Goal: Information Seeking & Learning: Learn about a topic

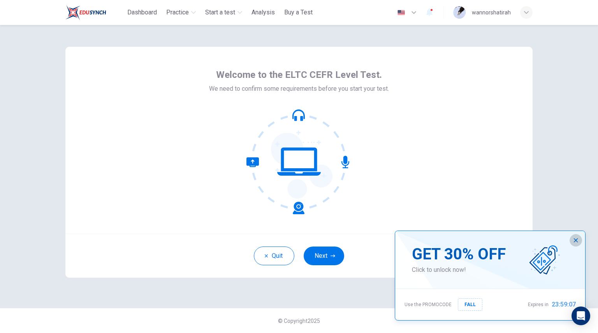
click at [577, 241] on icon "button" at bounding box center [576, 240] width 4 height 4
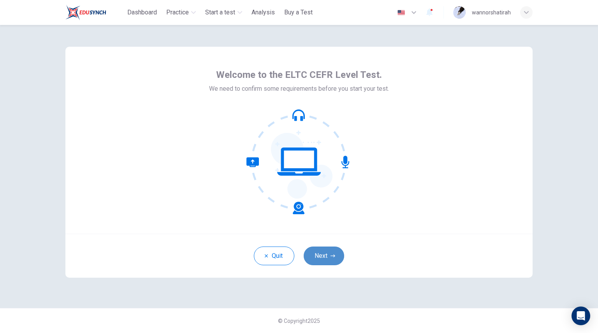
click at [324, 256] on button "Next" at bounding box center [323, 255] width 40 height 19
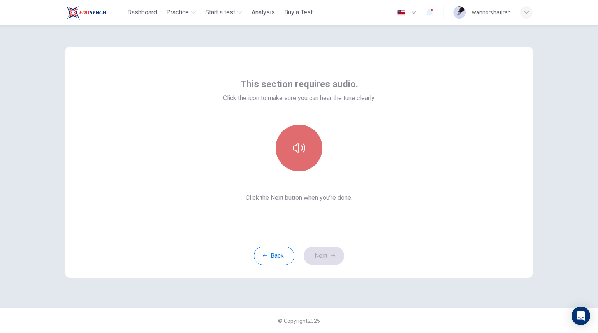
click at [298, 145] on icon "button" at bounding box center [299, 148] width 12 height 12
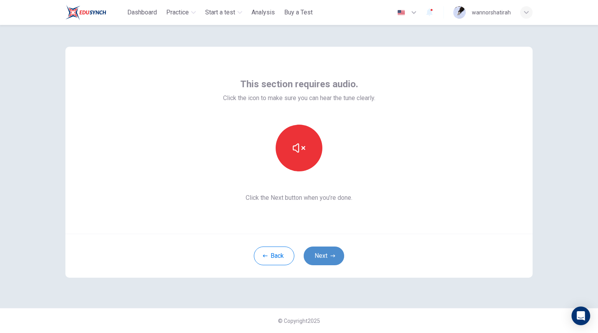
click at [330, 257] on icon "button" at bounding box center [332, 255] width 5 height 5
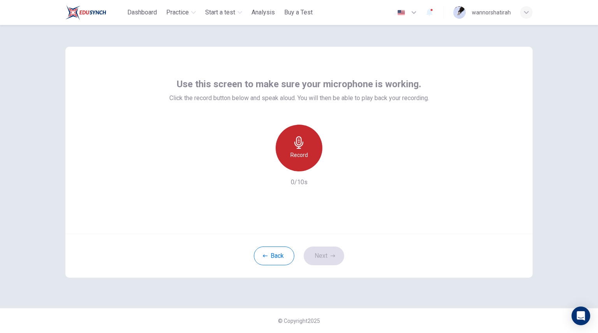
click at [298, 146] on icon "button" at bounding box center [299, 142] width 12 height 12
click at [297, 144] on icon "button" at bounding box center [298, 142] width 9 height 12
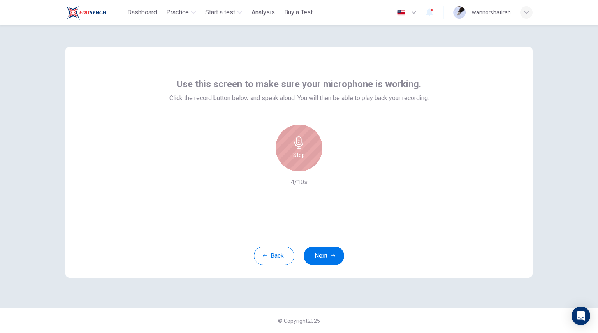
click at [301, 153] on h6 "Stop" at bounding box center [299, 154] width 12 height 9
click at [335, 165] on icon "button" at bounding box center [335, 165] width 4 height 5
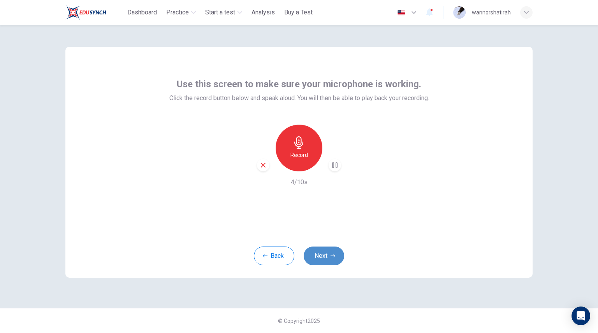
click at [328, 255] on button "Next" at bounding box center [323, 255] width 40 height 19
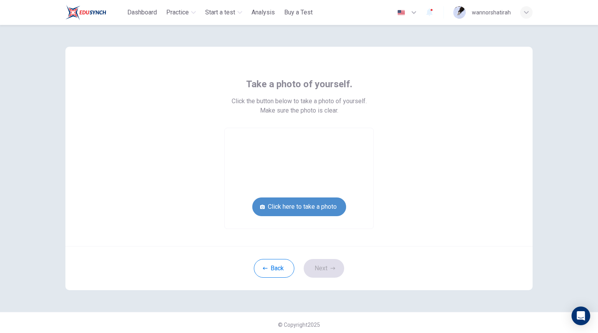
click at [309, 207] on button "Click here to take a photo" at bounding box center [299, 206] width 94 height 19
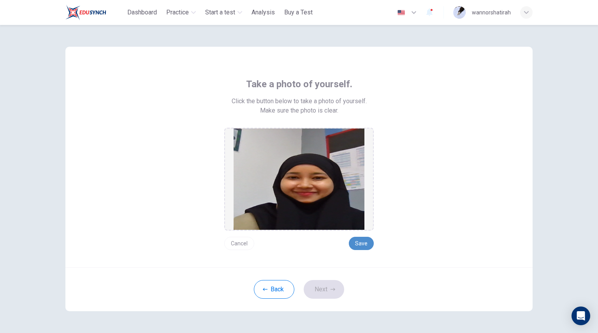
click at [360, 243] on button "Save" at bounding box center [361, 243] width 25 height 13
click at [358, 242] on button "Save" at bounding box center [361, 243] width 25 height 13
click at [312, 292] on button "Next" at bounding box center [323, 289] width 40 height 19
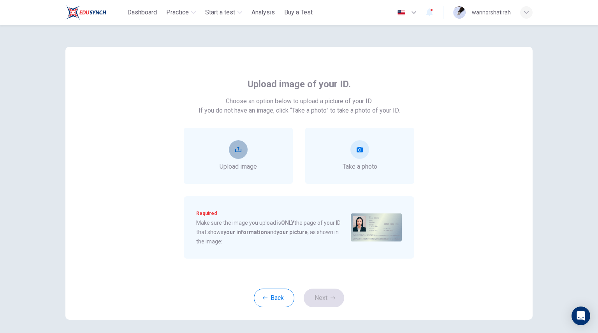
click at [240, 154] on button "upload" at bounding box center [238, 149] width 19 height 19
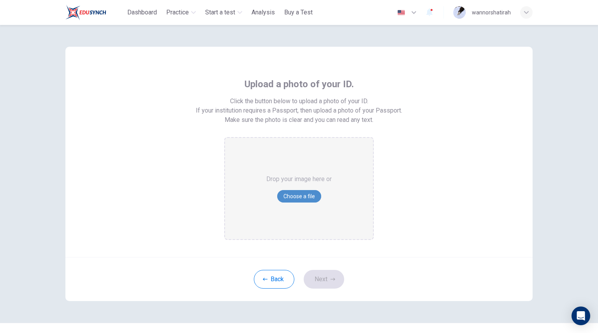
click at [296, 198] on button "Choose a file" at bounding box center [299, 196] width 44 height 12
click at [303, 197] on button "Choose a file" at bounding box center [299, 196] width 44 height 12
click at [303, 195] on button "Choose a file" at bounding box center [299, 196] width 44 height 12
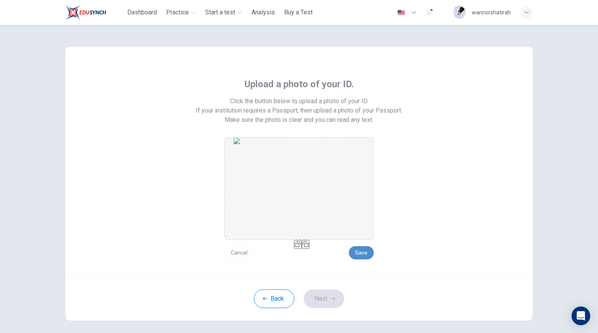
click at [362, 251] on button "Save" at bounding box center [361, 252] width 25 height 13
click at [325, 295] on button "Next" at bounding box center [323, 298] width 40 height 19
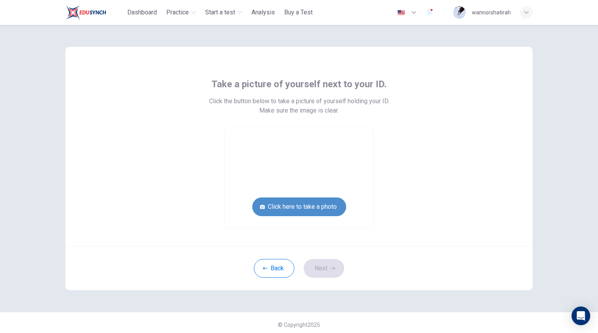
click at [311, 209] on button "Click here to take a photo" at bounding box center [299, 206] width 94 height 19
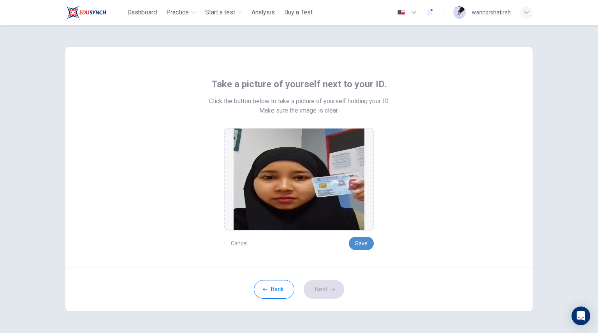
click at [362, 245] on button "Save" at bounding box center [361, 243] width 25 height 13
click at [319, 288] on button "Next" at bounding box center [323, 289] width 40 height 19
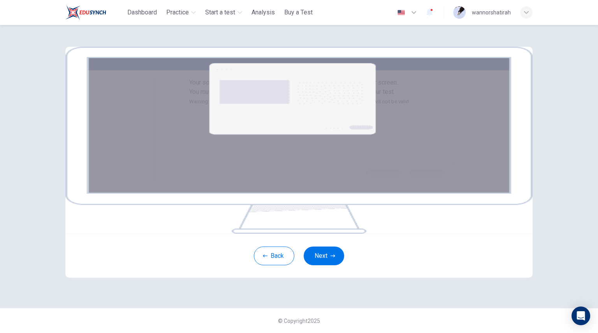
scroll to position [58, 0]
click at [328, 265] on button "Next" at bounding box center [323, 255] width 40 height 19
click at [286, 133] on img at bounding box center [298, 140] width 467 height 187
click at [321, 265] on button "Next" at bounding box center [323, 255] width 40 height 19
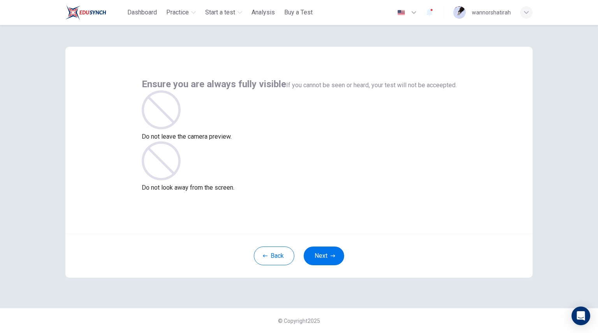
scroll to position [0, 0]
click at [322, 254] on button "Next" at bounding box center [323, 255] width 40 height 19
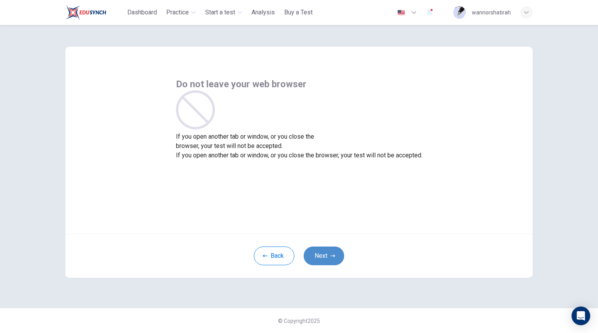
click at [322, 254] on button "Next" at bounding box center [323, 255] width 40 height 19
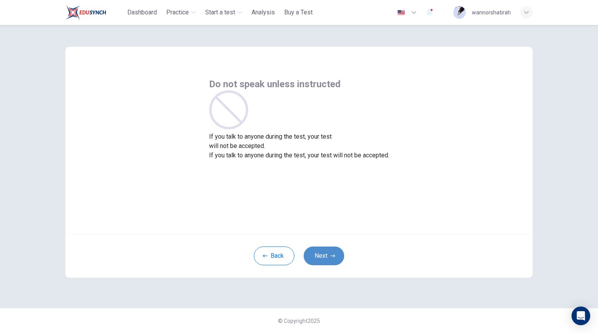
click at [322, 254] on button "Next" at bounding box center [323, 255] width 40 height 19
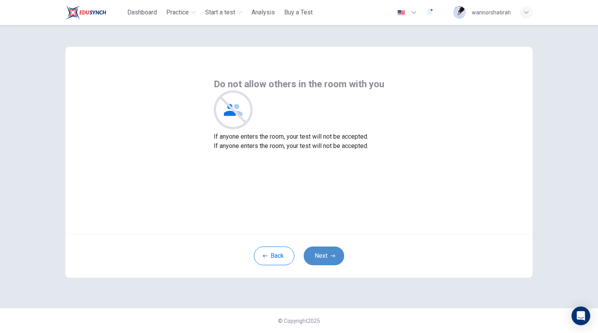
click at [322, 254] on button "Next" at bounding box center [323, 255] width 40 height 19
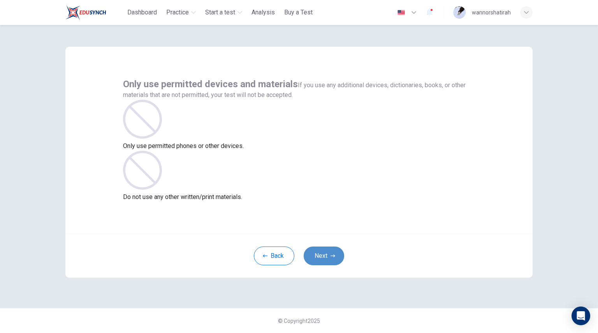
click at [322, 254] on button "Next" at bounding box center [323, 255] width 40 height 19
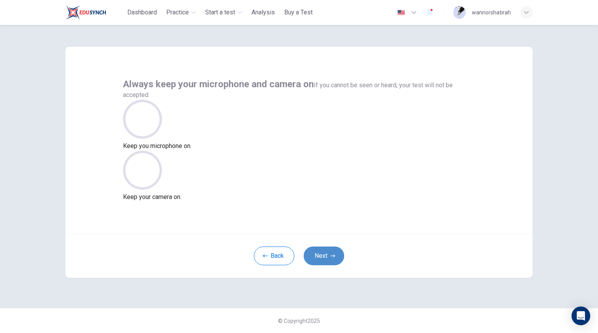
click at [325, 253] on button "Next" at bounding box center [323, 255] width 40 height 19
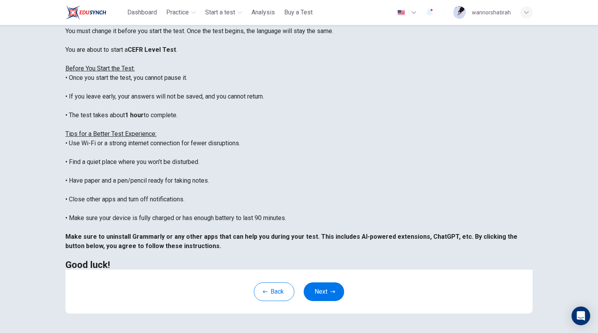
scroll to position [68, 0]
click at [327, 293] on button "Next" at bounding box center [323, 290] width 40 height 19
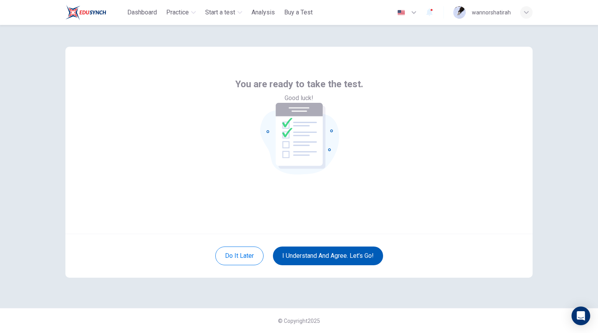
scroll to position [0, 0]
click at [335, 254] on button "I understand and agree. Let’s go!" at bounding box center [328, 255] width 110 height 19
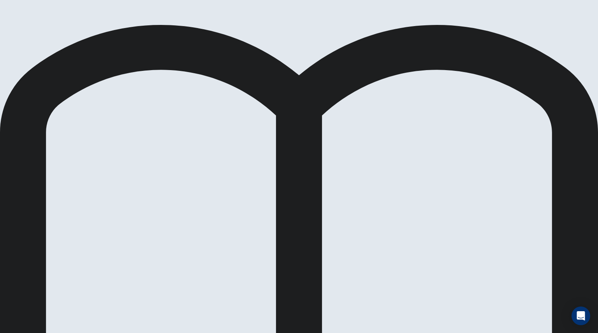
scroll to position [0, 0]
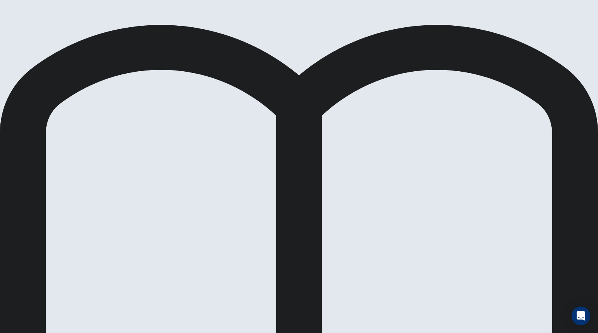
scroll to position [19, 0]
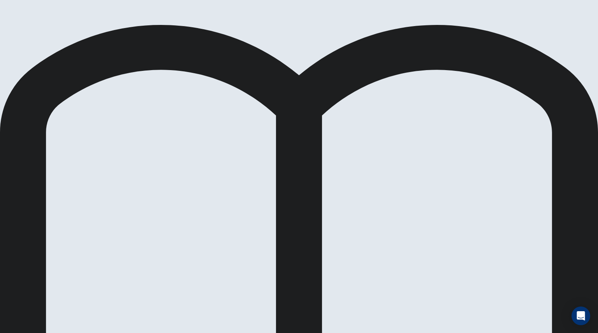
drag, startPoint x: 133, startPoint y: 195, endPoint x: 250, endPoint y: 168, distance: 120.0
drag, startPoint x: 137, startPoint y: 197, endPoint x: 275, endPoint y: 162, distance: 142.8
drag, startPoint x: 150, startPoint y: 252, endPoint x: 273, endPoint y: 211, distance: 129.2
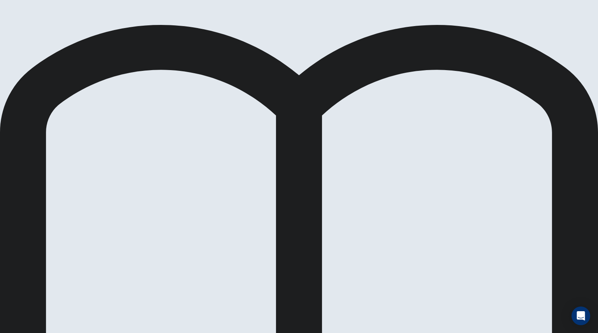
scroll to position [61, 0]
drag, startPoint x: 131, startPoint y: 178, endPoint x: 417, endPoint y: 213, distance: 288.9
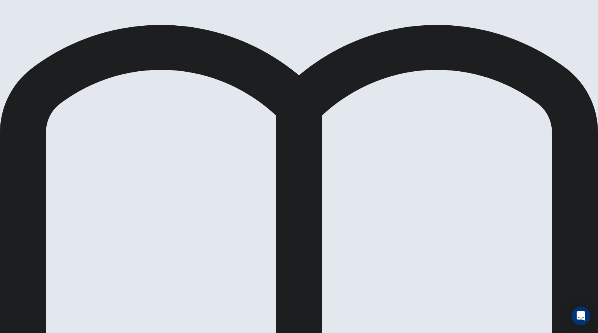
drag, startPoint x: 193, startPoint y: 223, endPoint x: 189, endPoint y: 202, distance: 21.8
drag, startPoint x: 128, startPoint y: 175, endPoint x: 422, endPoint y: 197, distance: 294.9
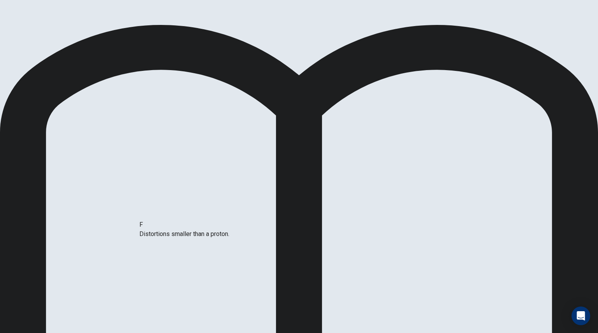
scroll to position [8, 0]
drag, startPoint x: 130, startPoint y: 234, endPoint x: 262, endPoint y: 235, distance: 132.7
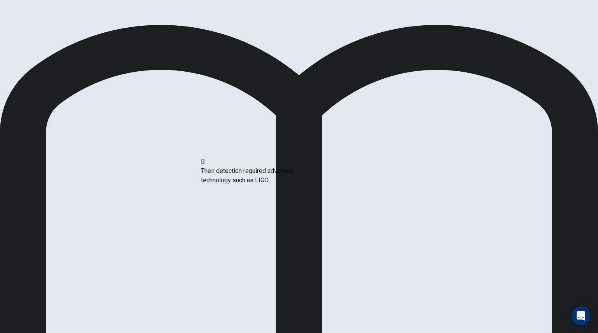
drag, startPoint x: 137, startPoint y: 216, endPoint x: 262, endPoint y: 180, distance: 130.5
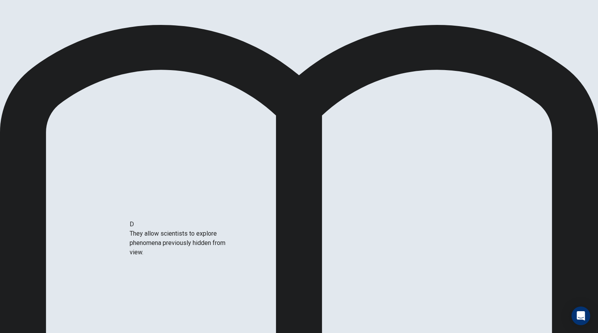
scroll to position [3, 0]
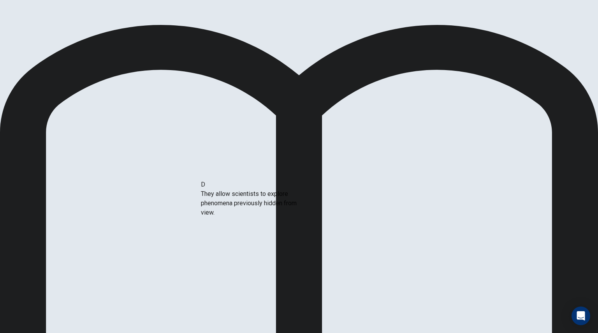
drag, startPoint x: 137, startPoint y: 250, endPoint x: 262, endPoint y: 200, distance: 135.0
drag, startPoint x: 193, startPoint y: 256, endPoint x: 193, endPoint y: 211, distance: 44.4
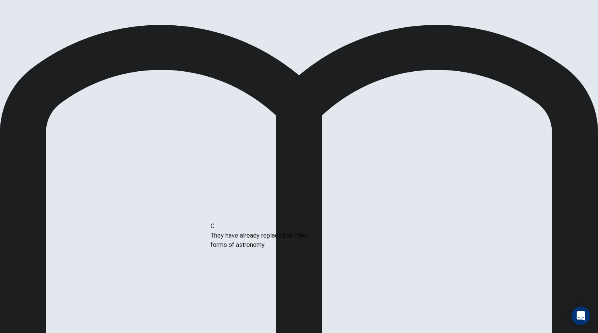
drag, startPoint x: 157, startPoint y: 211, endPoint x: 320, endPoint y: 249, distance: 167.0
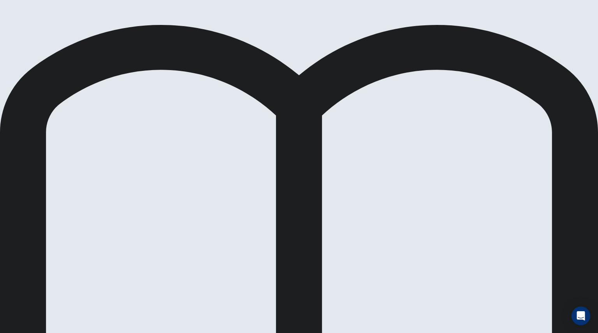
scroll to position [47, 0]
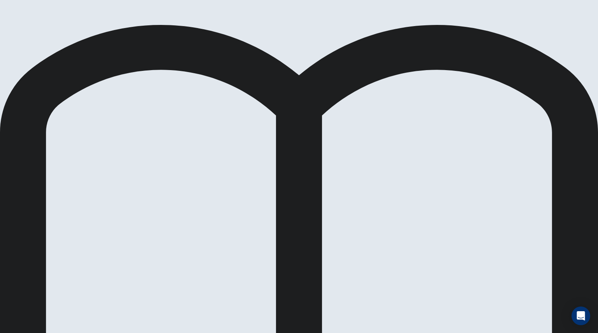
scroll to position [96, 0]
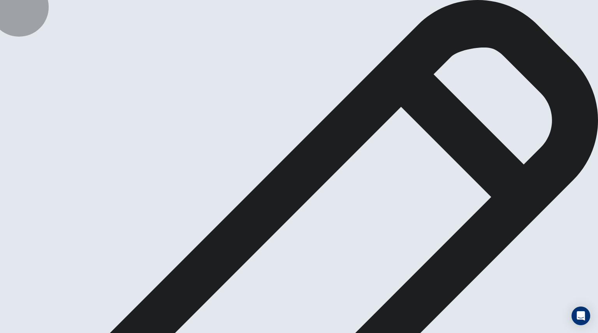
type textarea "*"
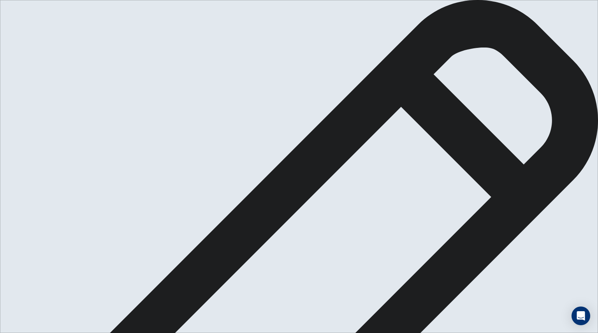
type textarea "**********"
